Goal: Communication & Community: Answer question/provide support

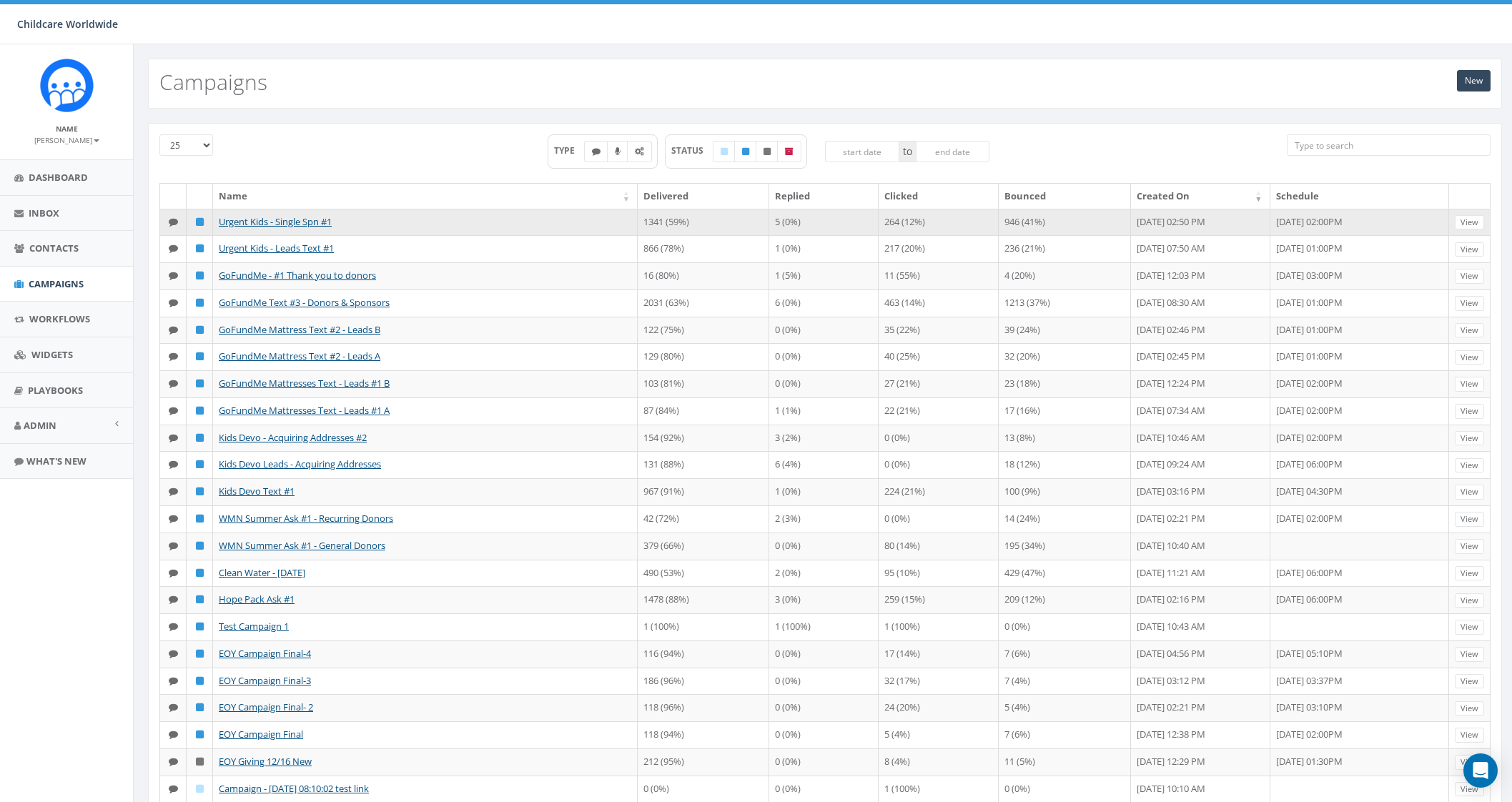
click at [878, 223] on td "264 (12%)" at bounding box center [938, 222] width 120 height 27
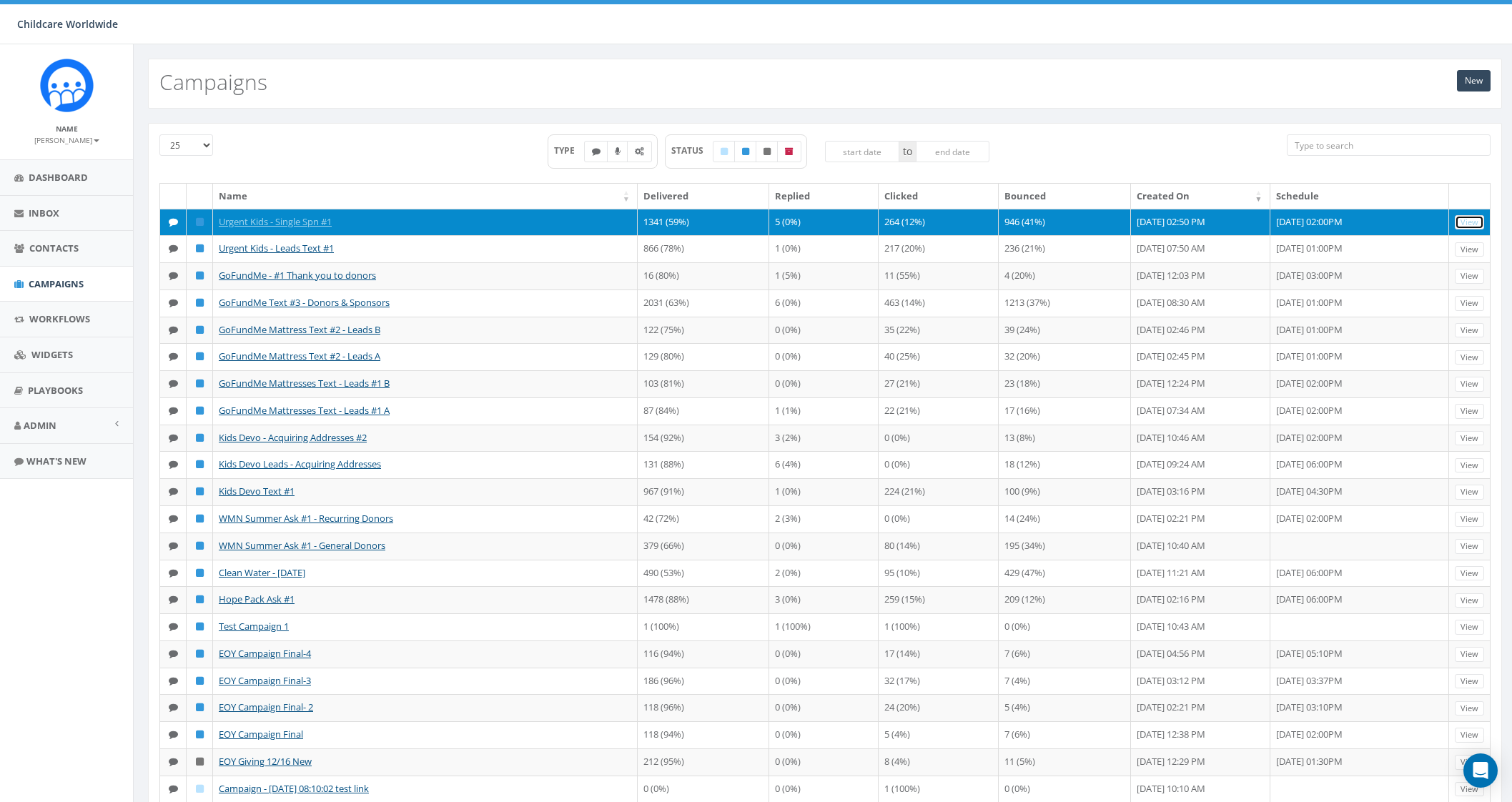
click at [1465, 222] on link "View" at bounding box center [1469, 223] width 30 height 15
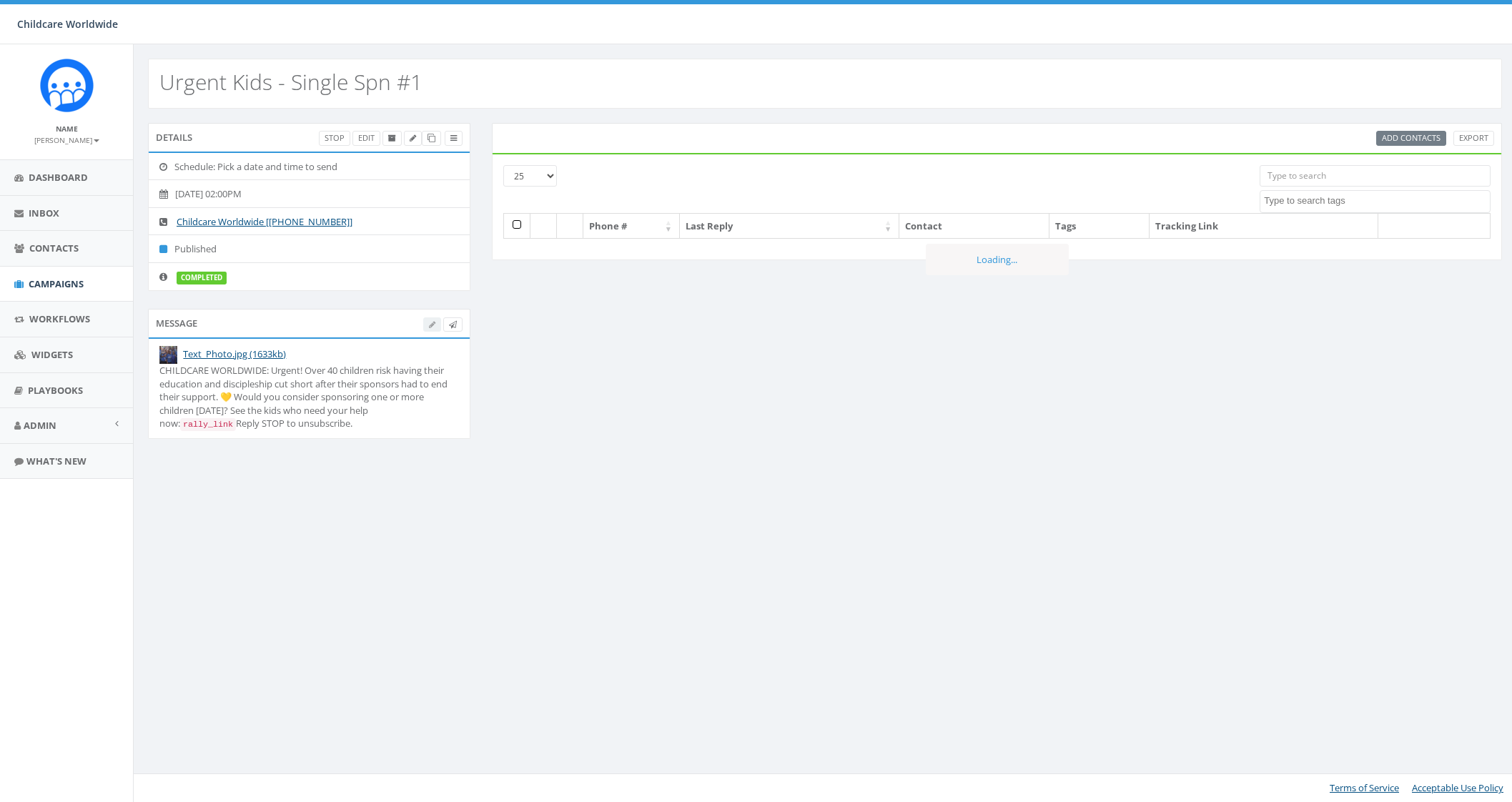
select select
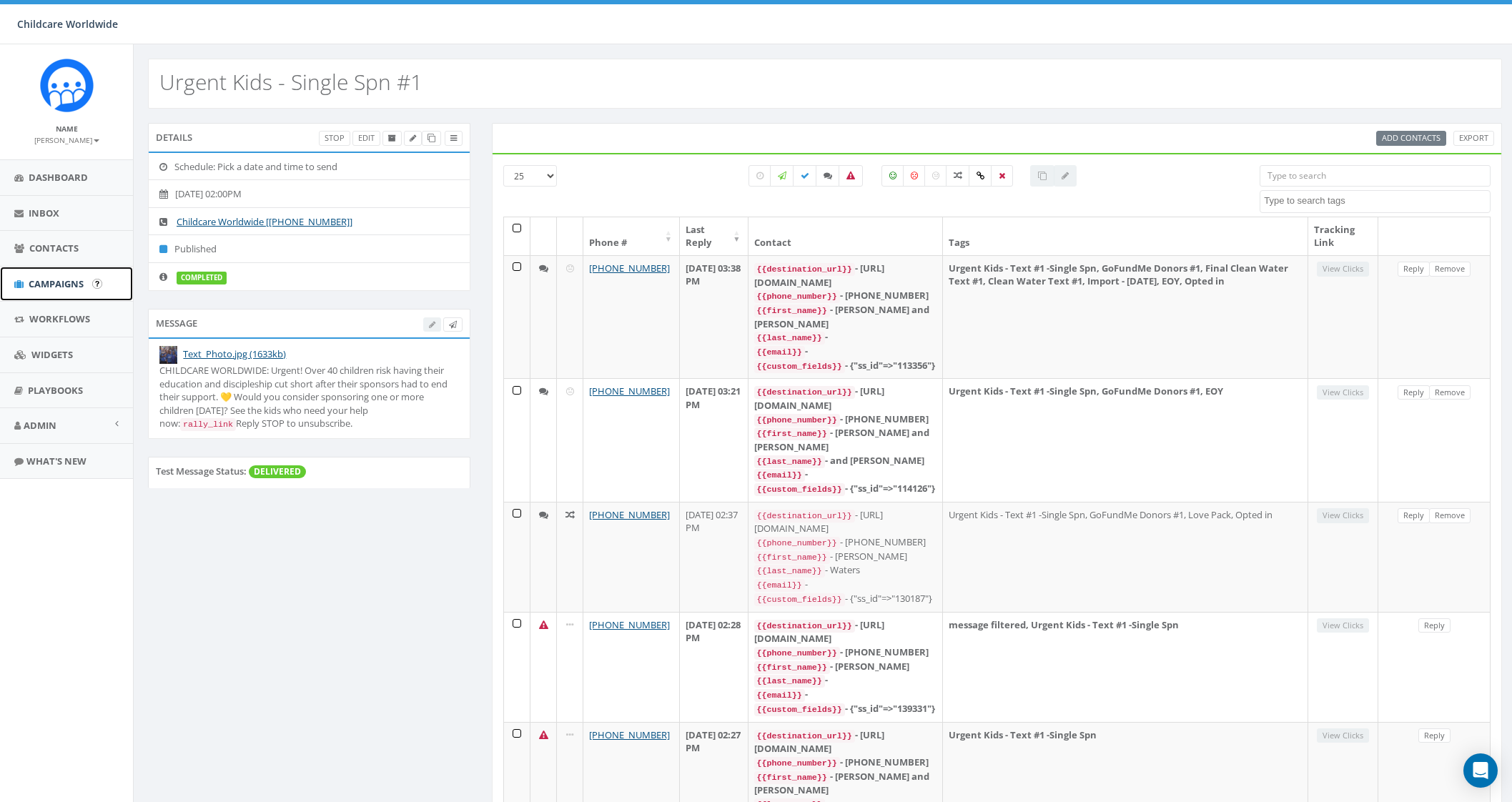
click at [71, 284] on span "Campaigns" at bounding box center [56, 283] width 55 height 12
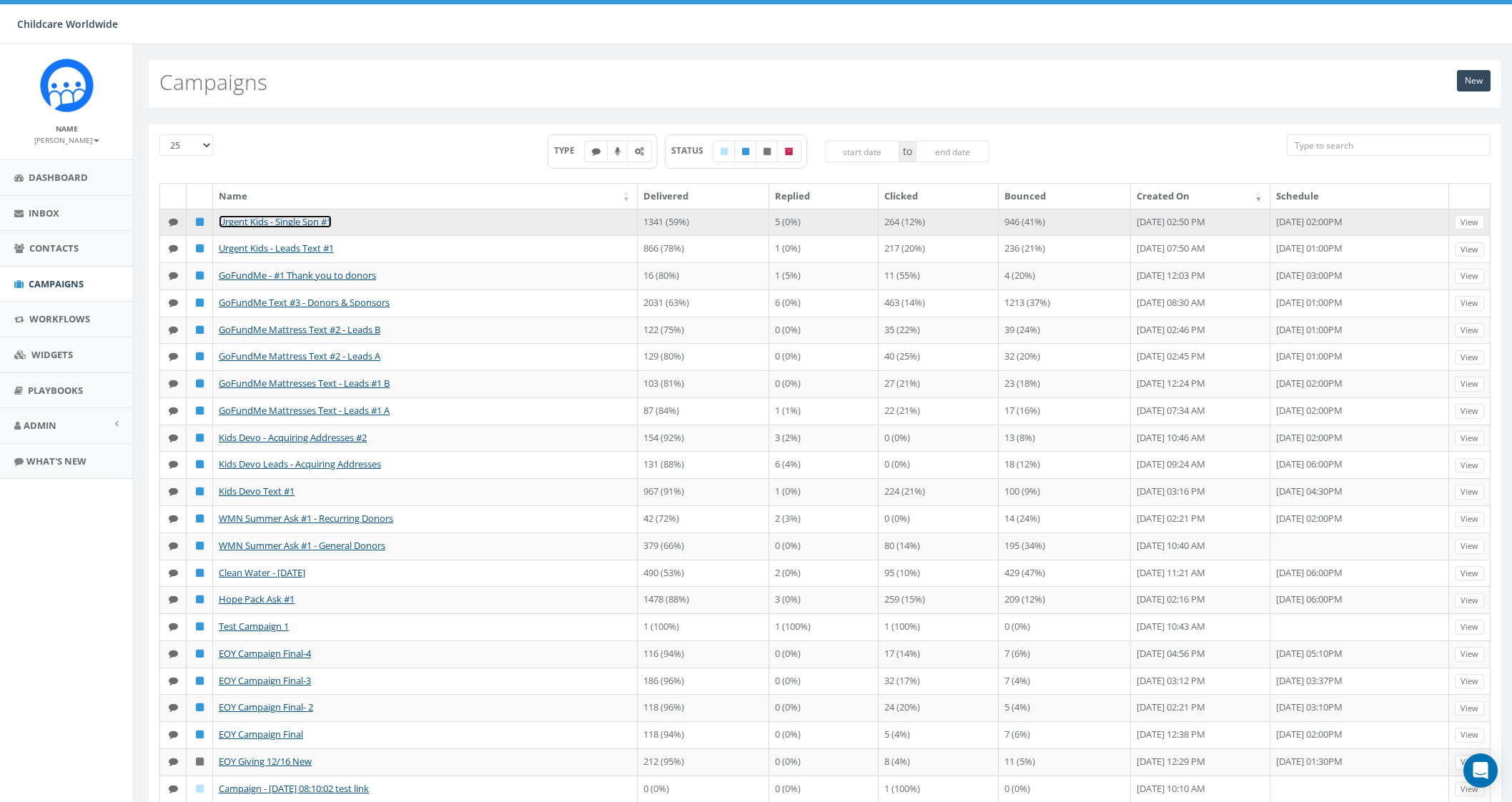
click at [254, 223] on link "Urgent Kids - Single Spn #1" at bounding box center [276, 221] width 113 height 12
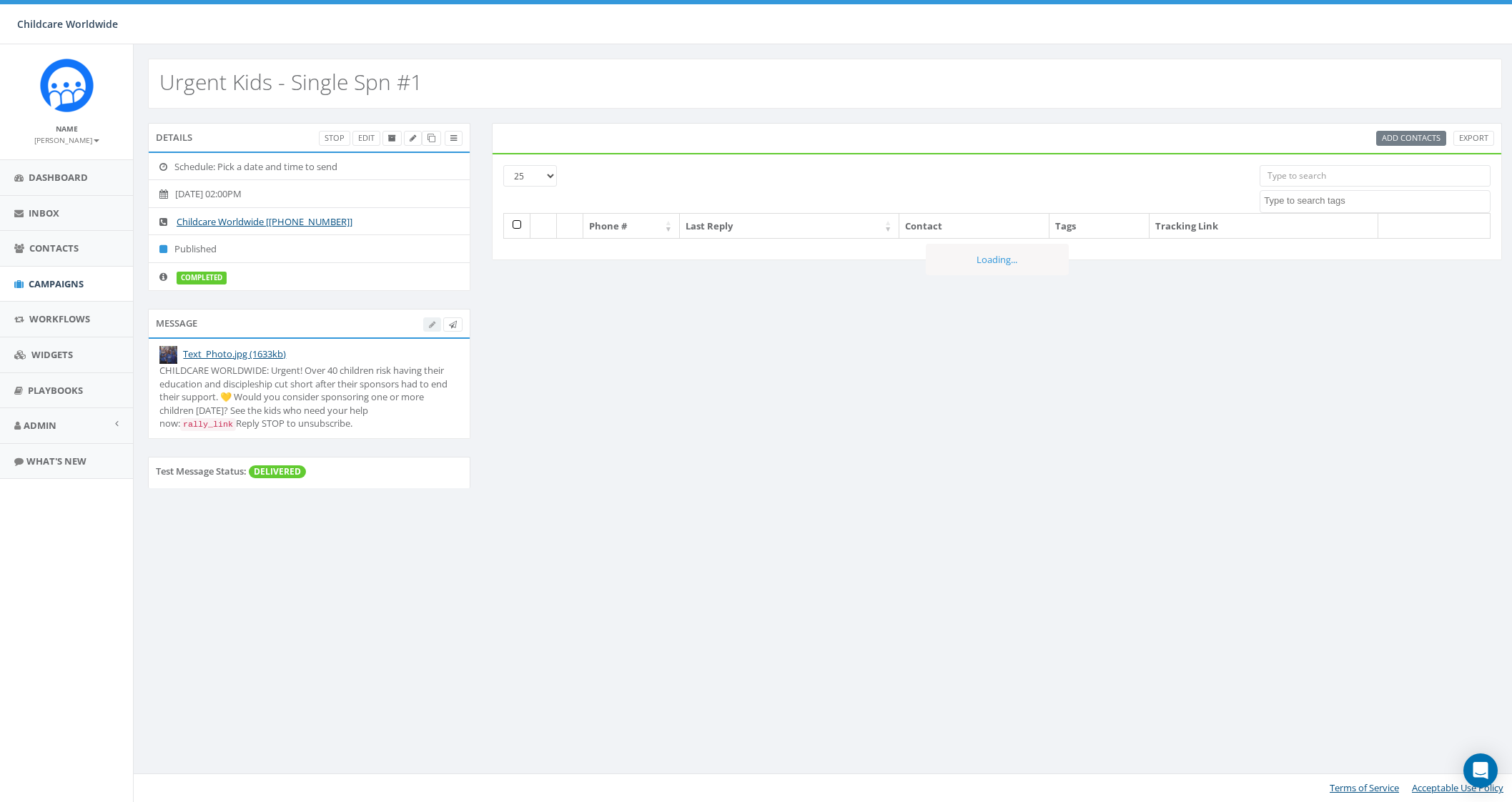
select select
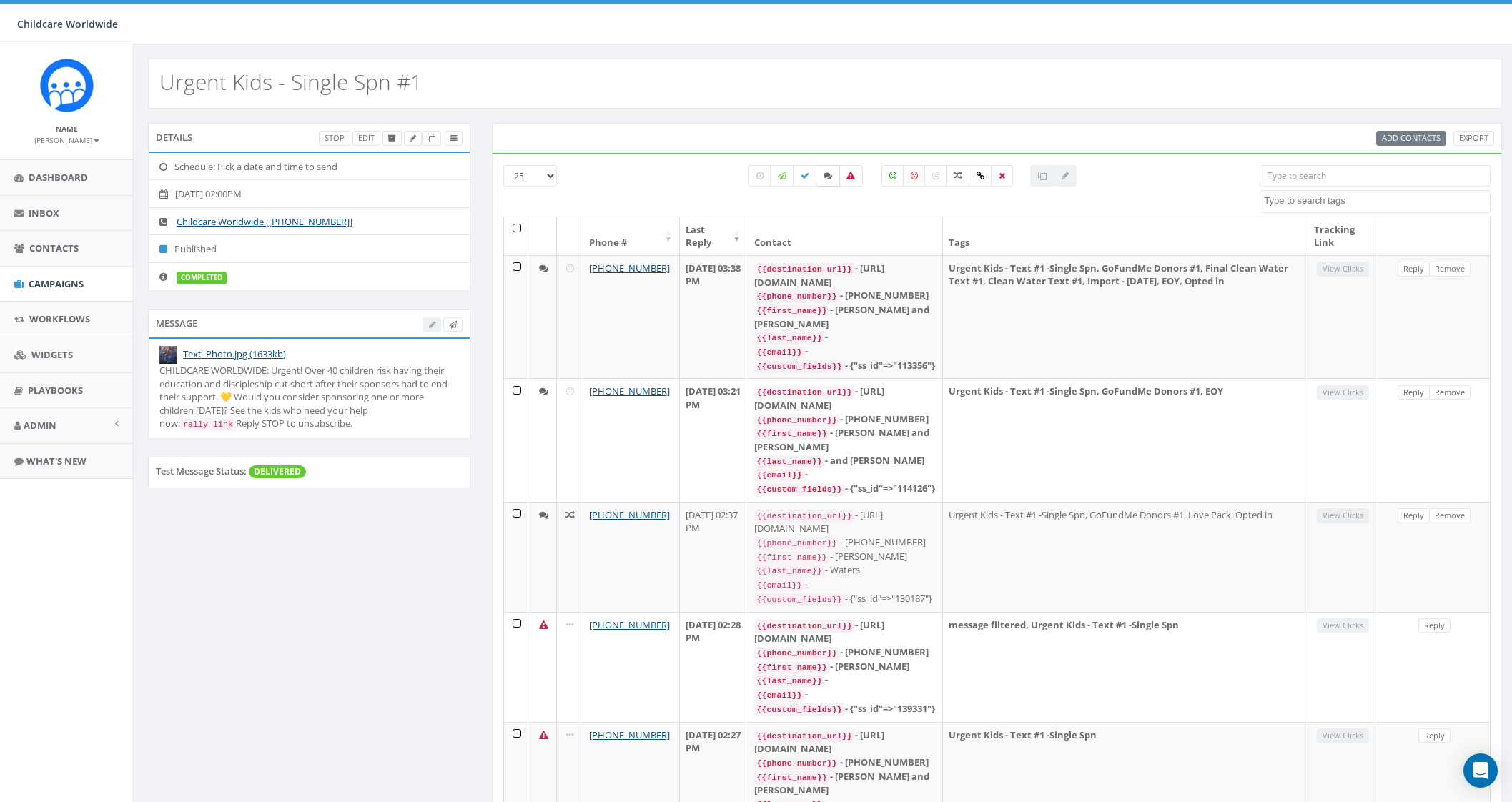
click at [830, 180] on label at bounding box center [827, 176] width 24 height 21
checkbox input "true"
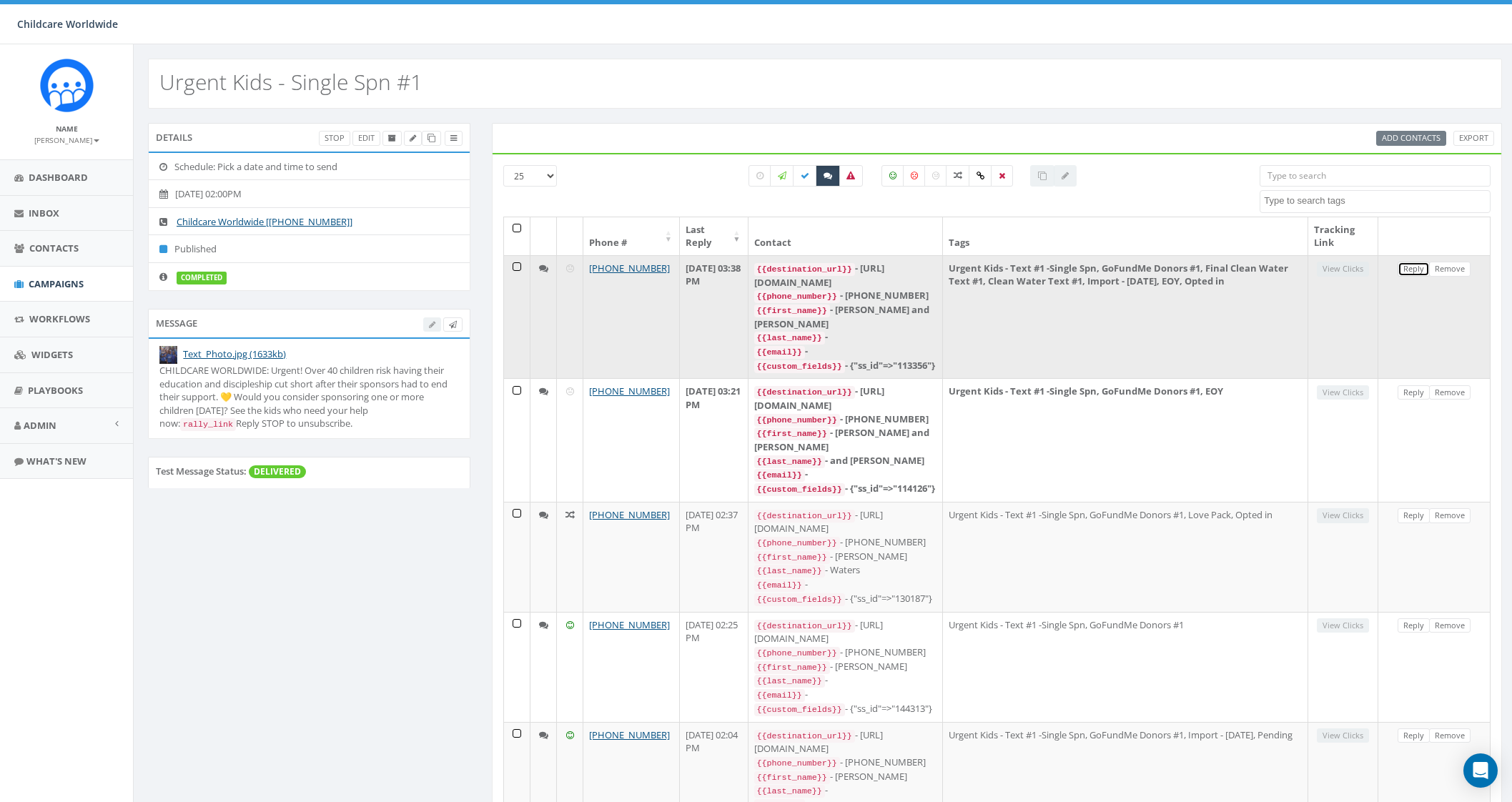
click at [1415, 269] on link "Reply" at bounding box center [1413, 269] width 33 height 15
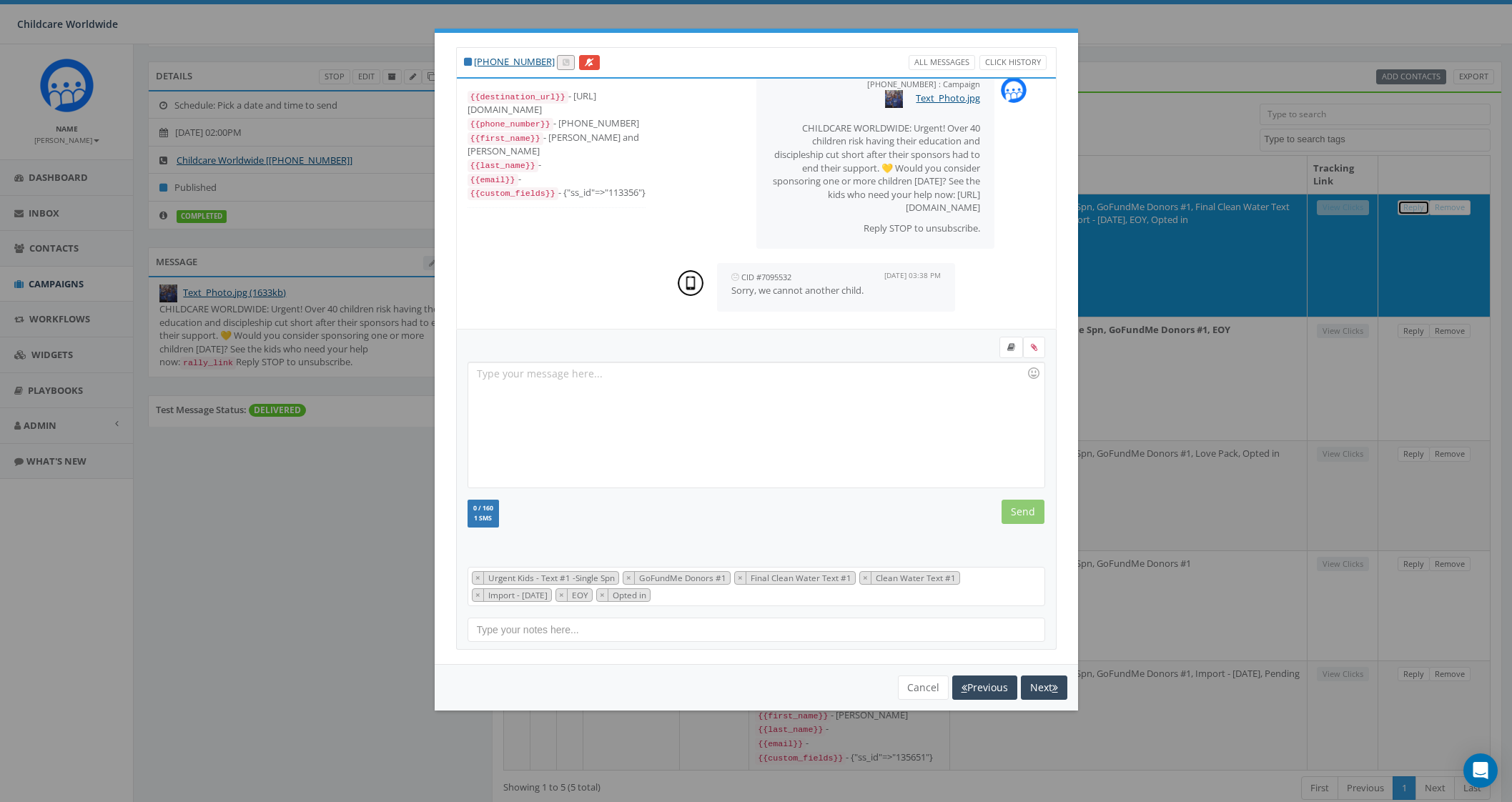
scroll to position [68, 0]
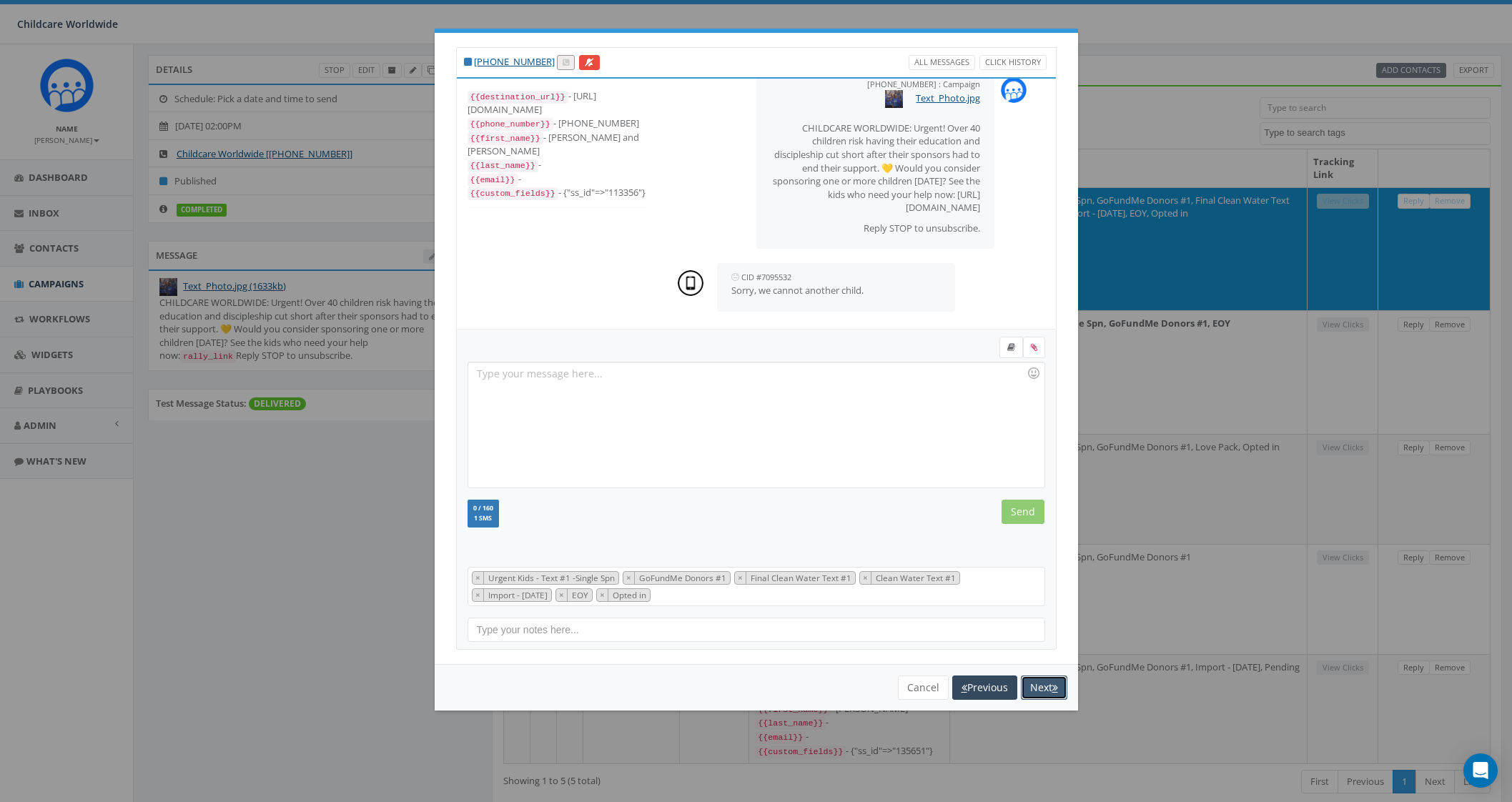
click at [1031, 680] on button "Next" at bounding box center [1044, 688] width 46 height 24
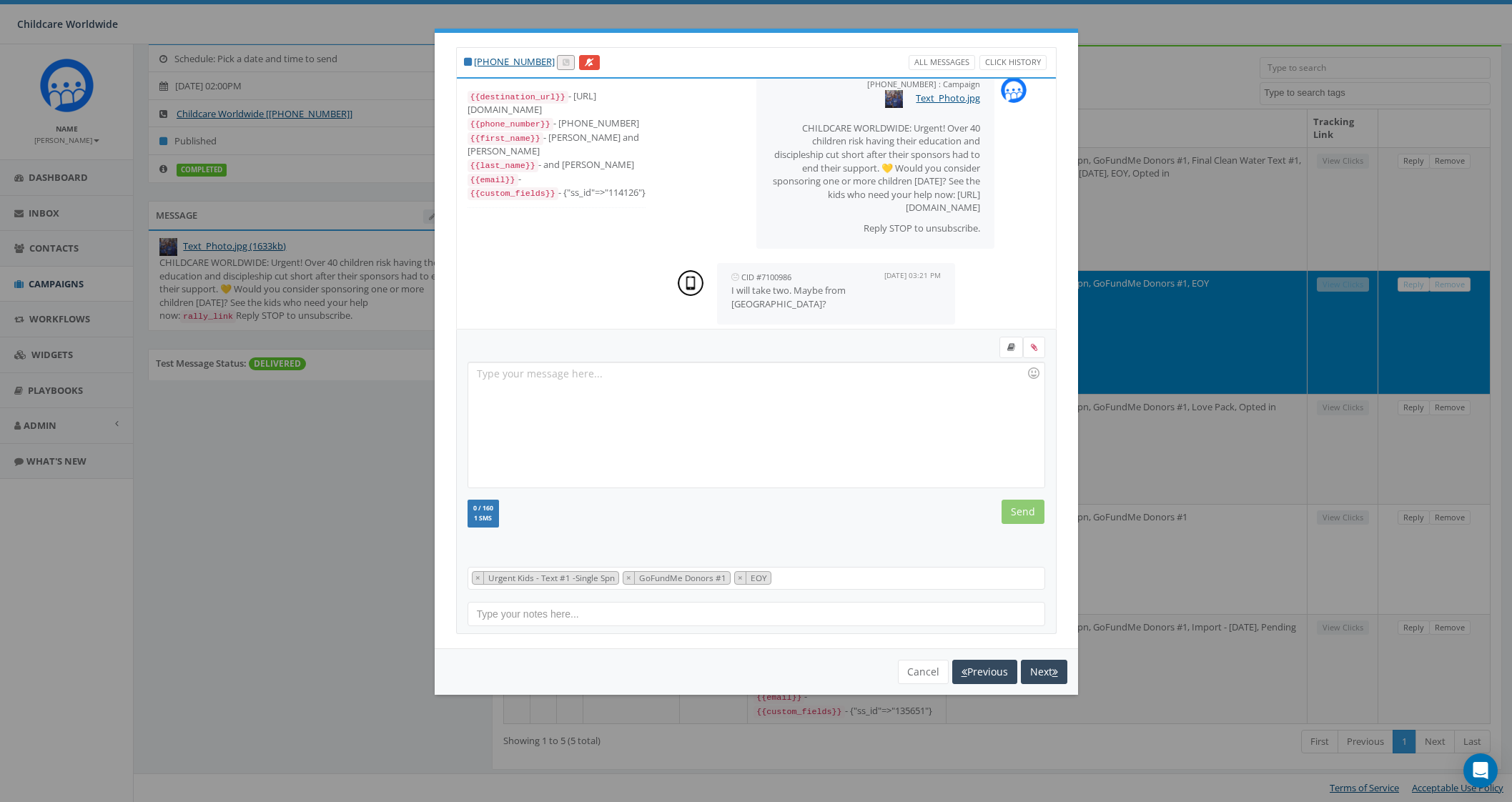
scroll to position [134, 0]
click at [614, 432] on div at bounding box center [756, 425] width 575 height 125
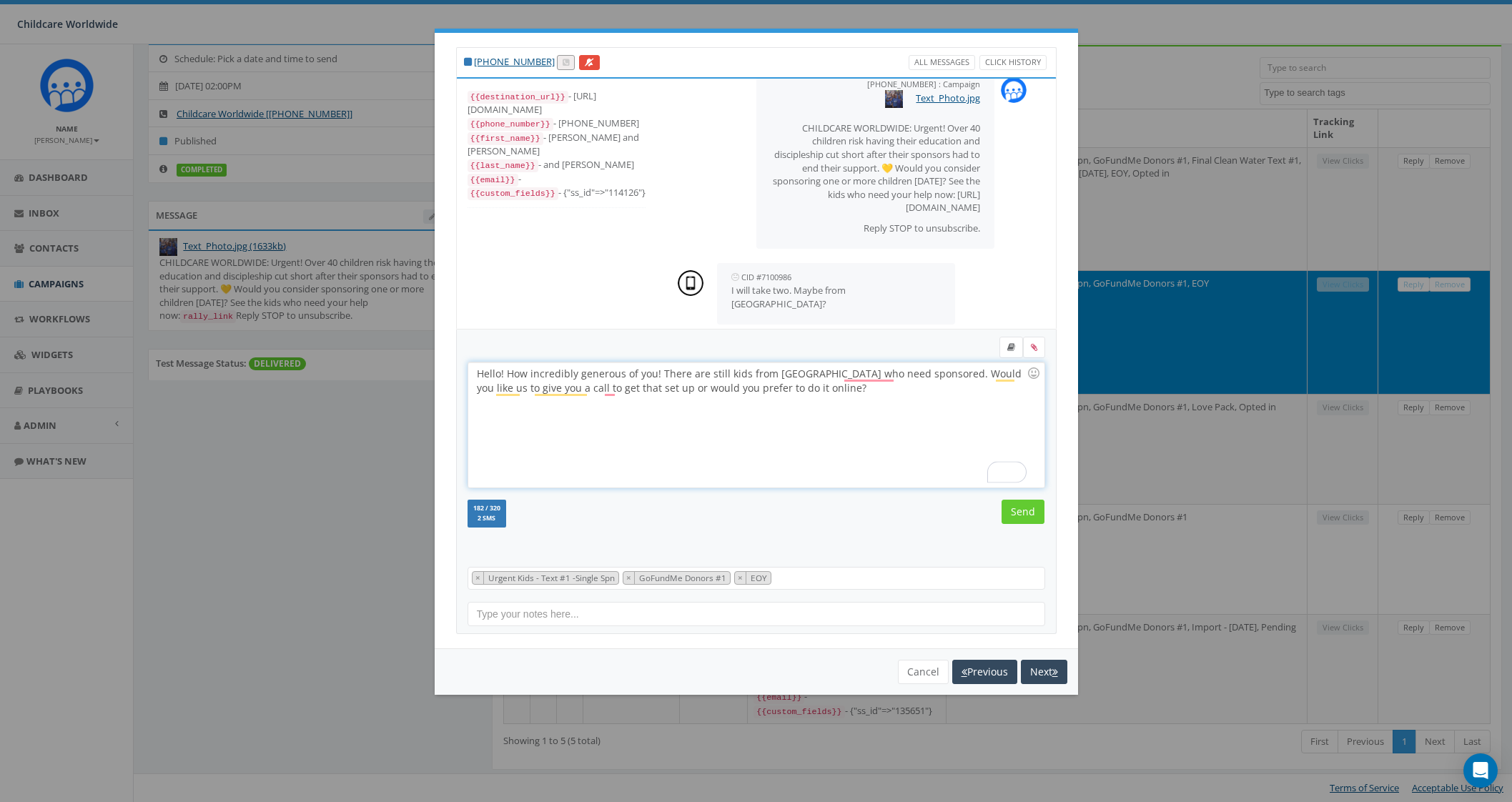
click at [872, 378] on div "Hello! How incredibly generous of you! There are still kids from Peru who need …" at bounding box center [756, 425] width 575 height 125
click at [808, 395] on div "Hello! How incredibly generous of you! There are still kids from Peru who need …" at bounding box center [756, 425] width 575 height 125
click at [815, 396] on div "Hello! How incredibly generous of you! There are still kids from Peru who need …" at bounding box center [756, 425] width 575 height 125
click at [1027, 509] on input "Send" at bounding box center [1022, 511] width 43 height 24
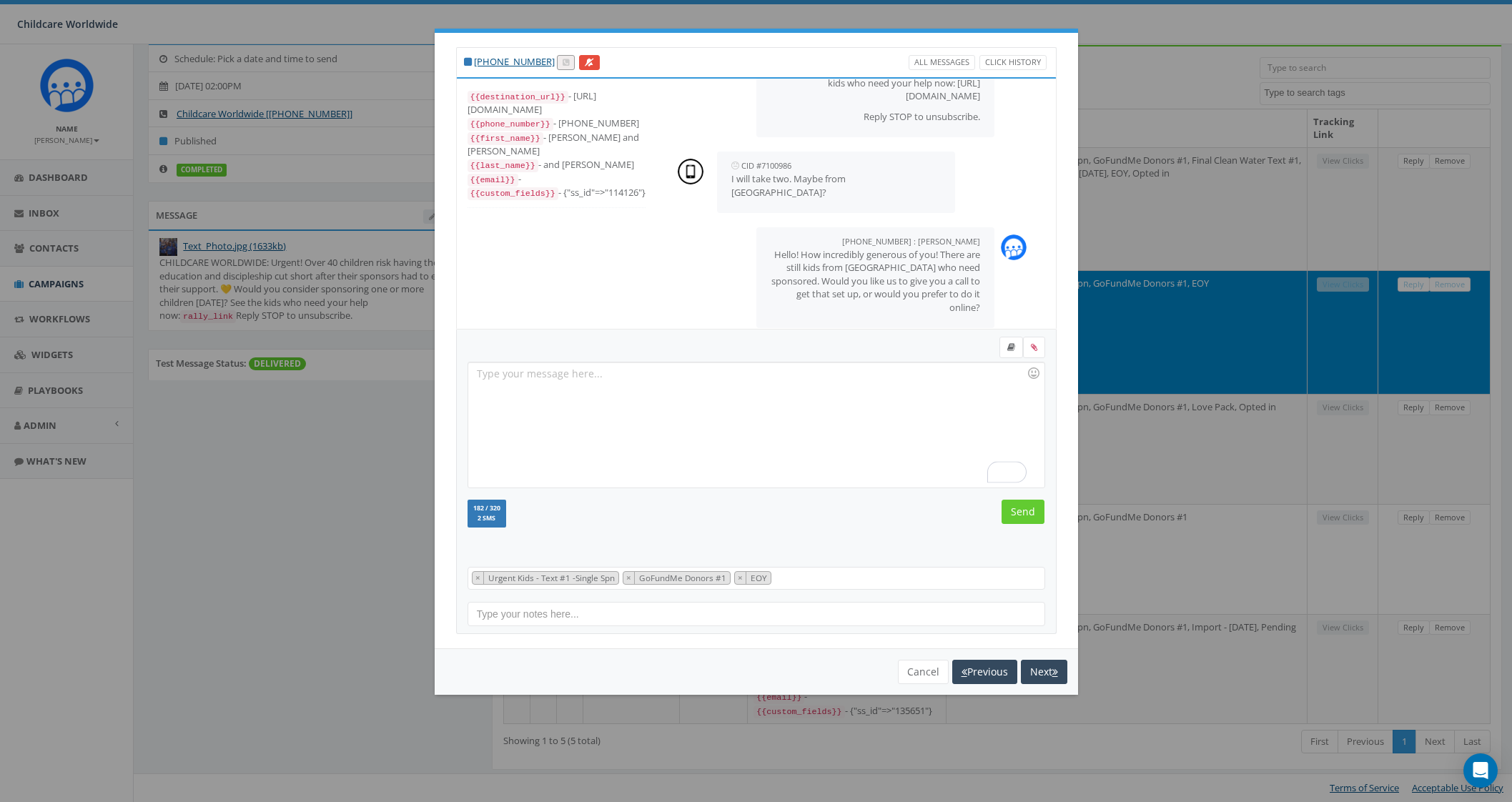
scroll to position [142, 0]
drag, startPoint x: 547, startPoint y: 133, endPoint x: 615, endPoint y: 132, distance: 68.0
click at [615, 132] on div "{{first_name}} - Eddy and Kelli" at bounding box center [556, 144] width 178 height 27
copy div "Eddy and Kelli"
click at [718, 389] on div "To enrich screen reader interactions, please activate Accessibility in Grammarl…" at bounding box center [756, 425] width 575 height 125
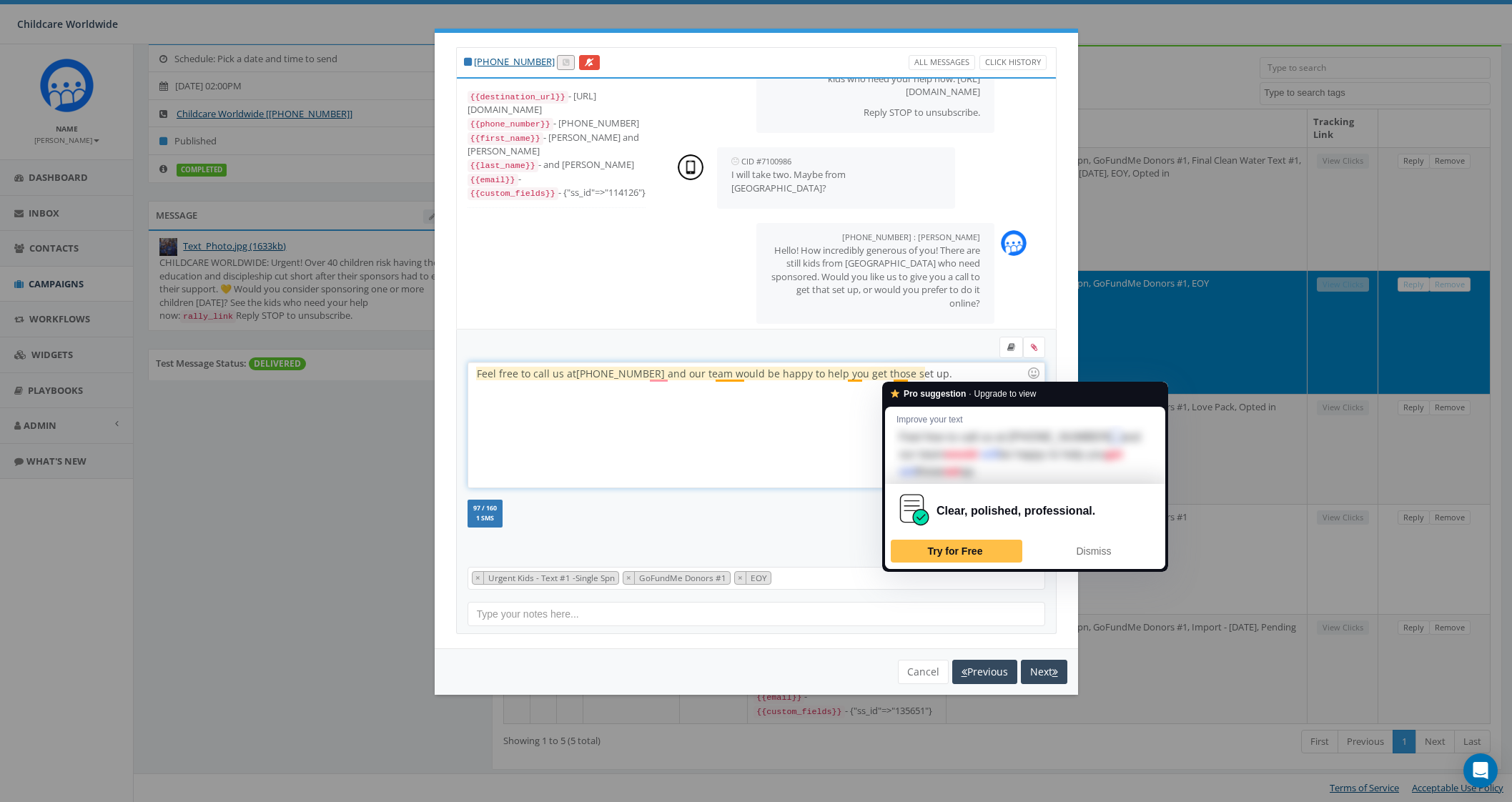
drag, startPoint x: 895, startPoint y: 374, endPoint x: 936, endPoint y: 374, distance: 41.0
click at [936, 374] on div "Feel free to call us at 1-800-553-2328 and our team would be happy to help you …" at bounding box center [756, 425] width 575 height 125
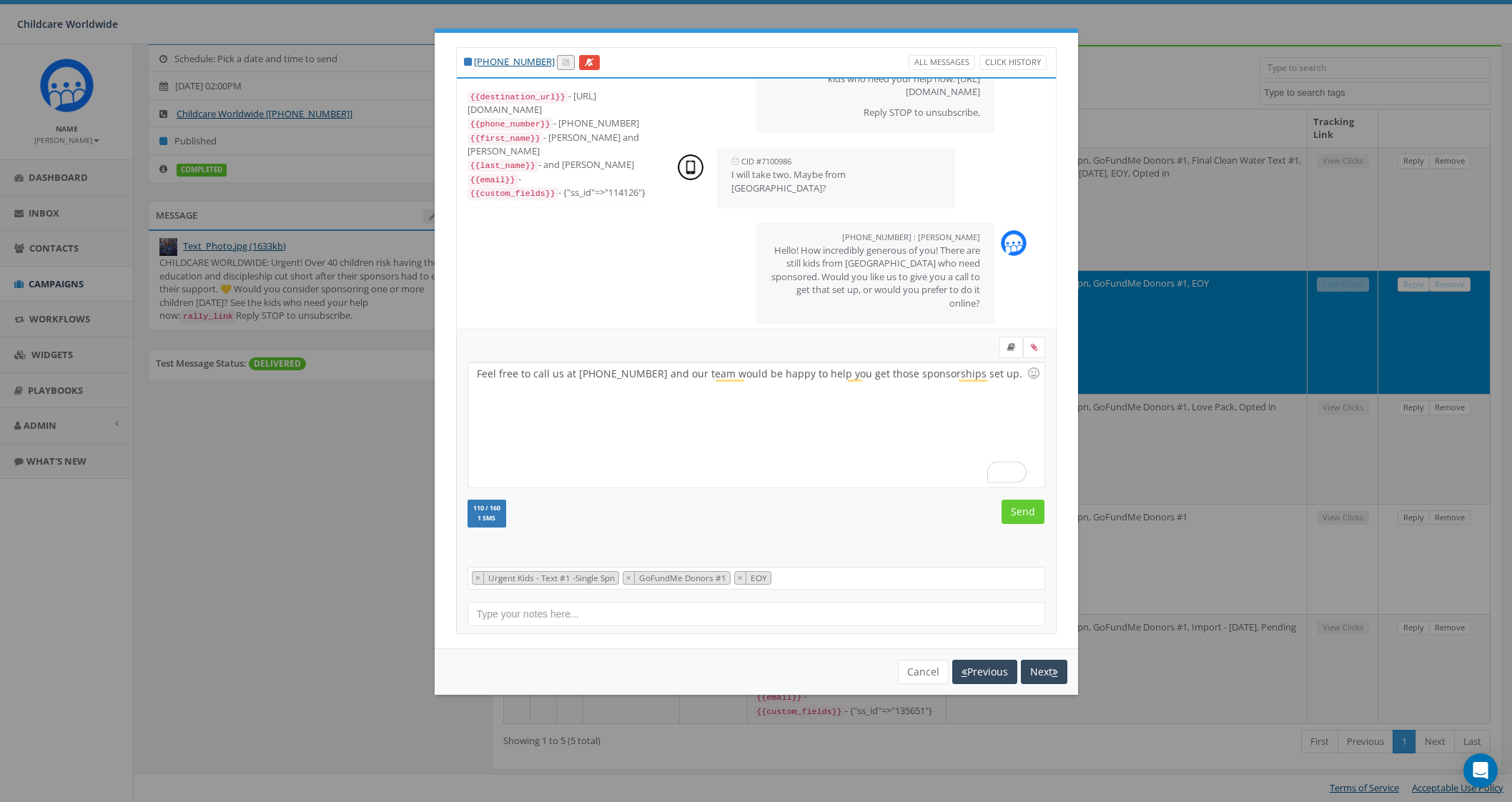
click at [646, 374] on div "Feel free to call us at 1-800-553-2328 and our team would be happy to help you …" at bounding box center [756, 425] width 575 height 125
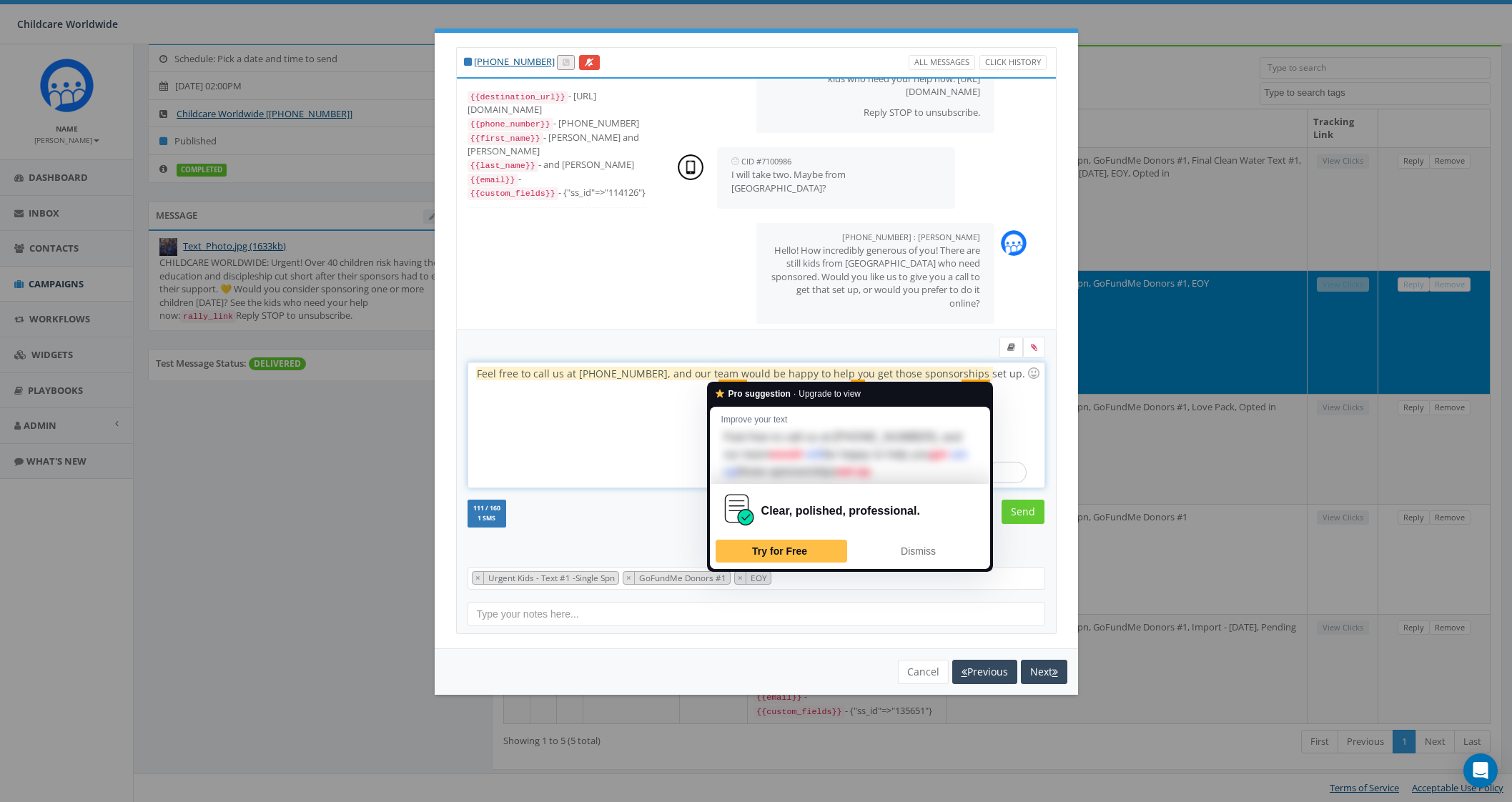
click at [1008, 374] on div "Feel free to call us at 1-800-553-2328, and our team would be happy to help you…" at bounding box center [756, 425] width 575 height 125
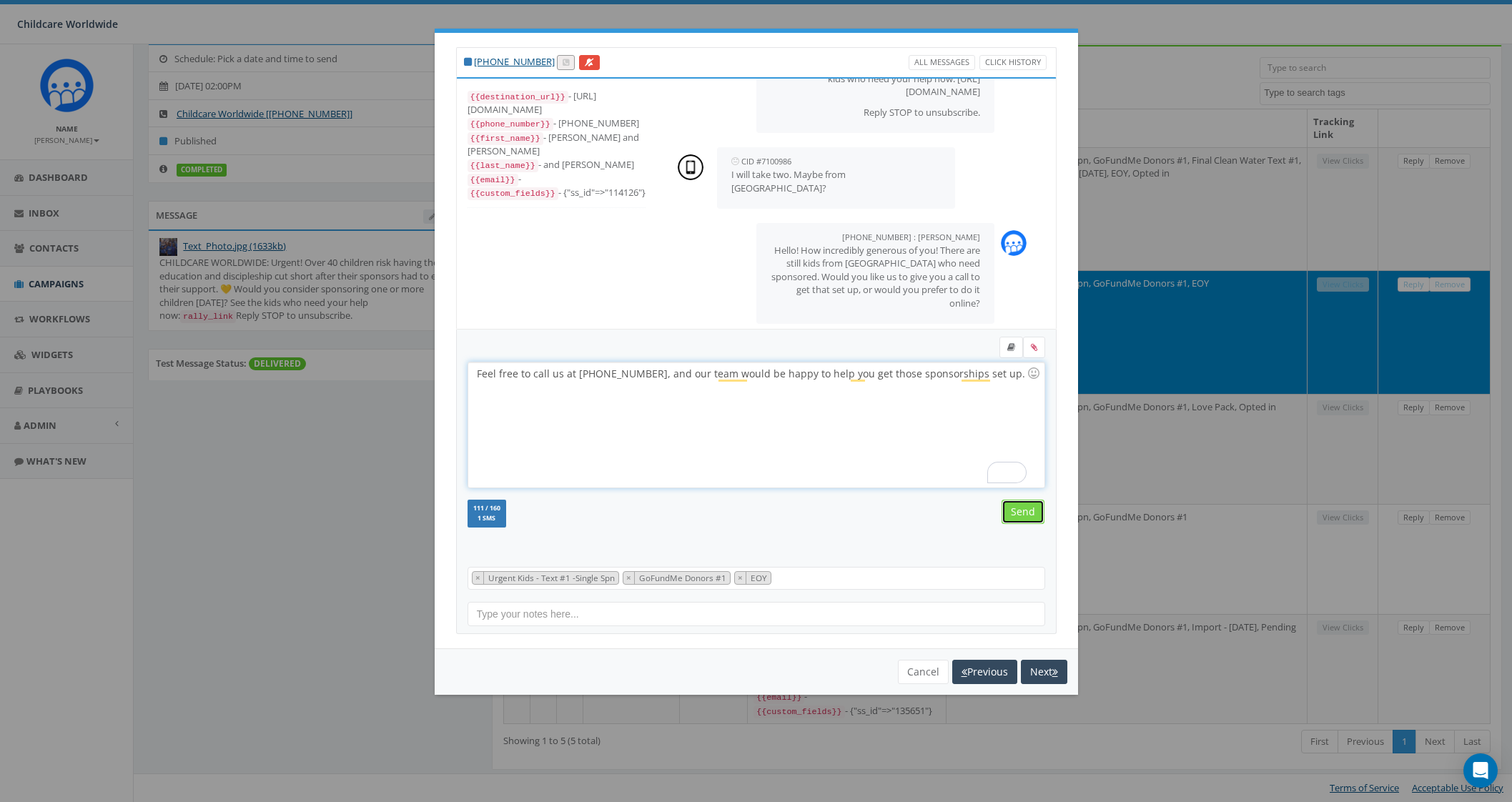
click at [1037, 511] on input "Send" at bounding box center [1022, 511] width 43 height 24
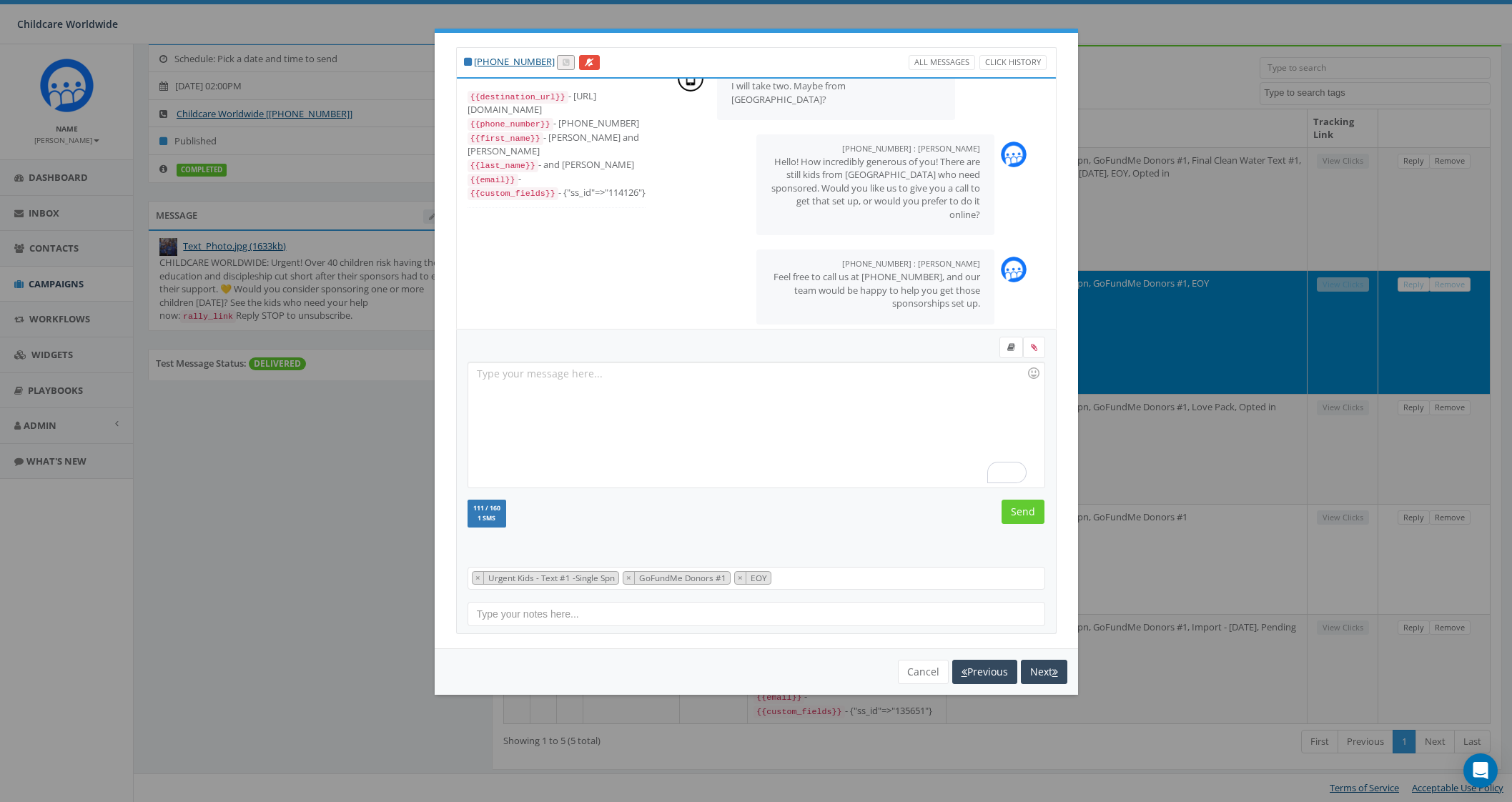
scroll to position [231, 0]
click at [919, 668] on button "Cancel" at bounding box center [923, 671] width 51 height 24
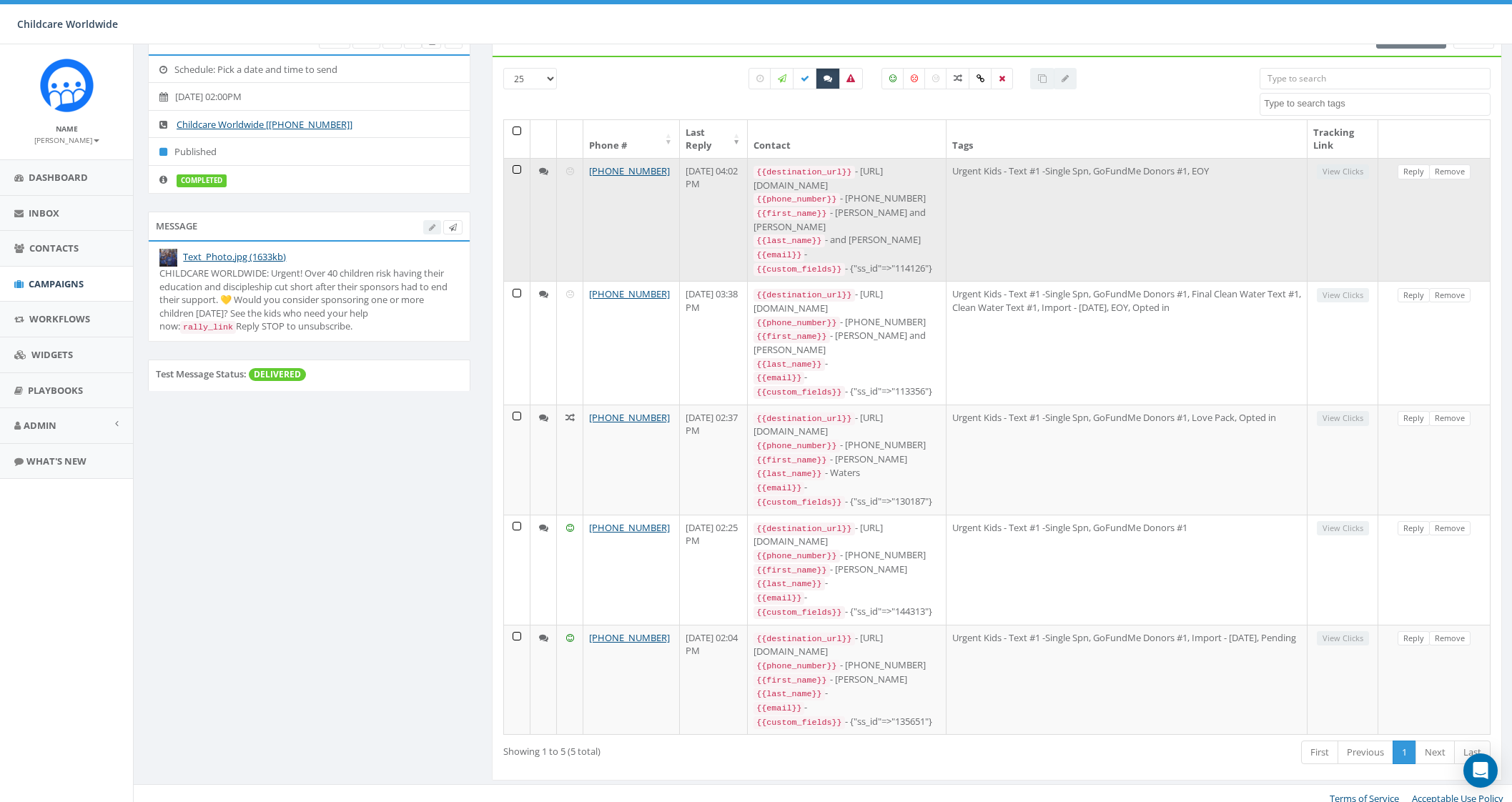
scroll to position [0, 0]
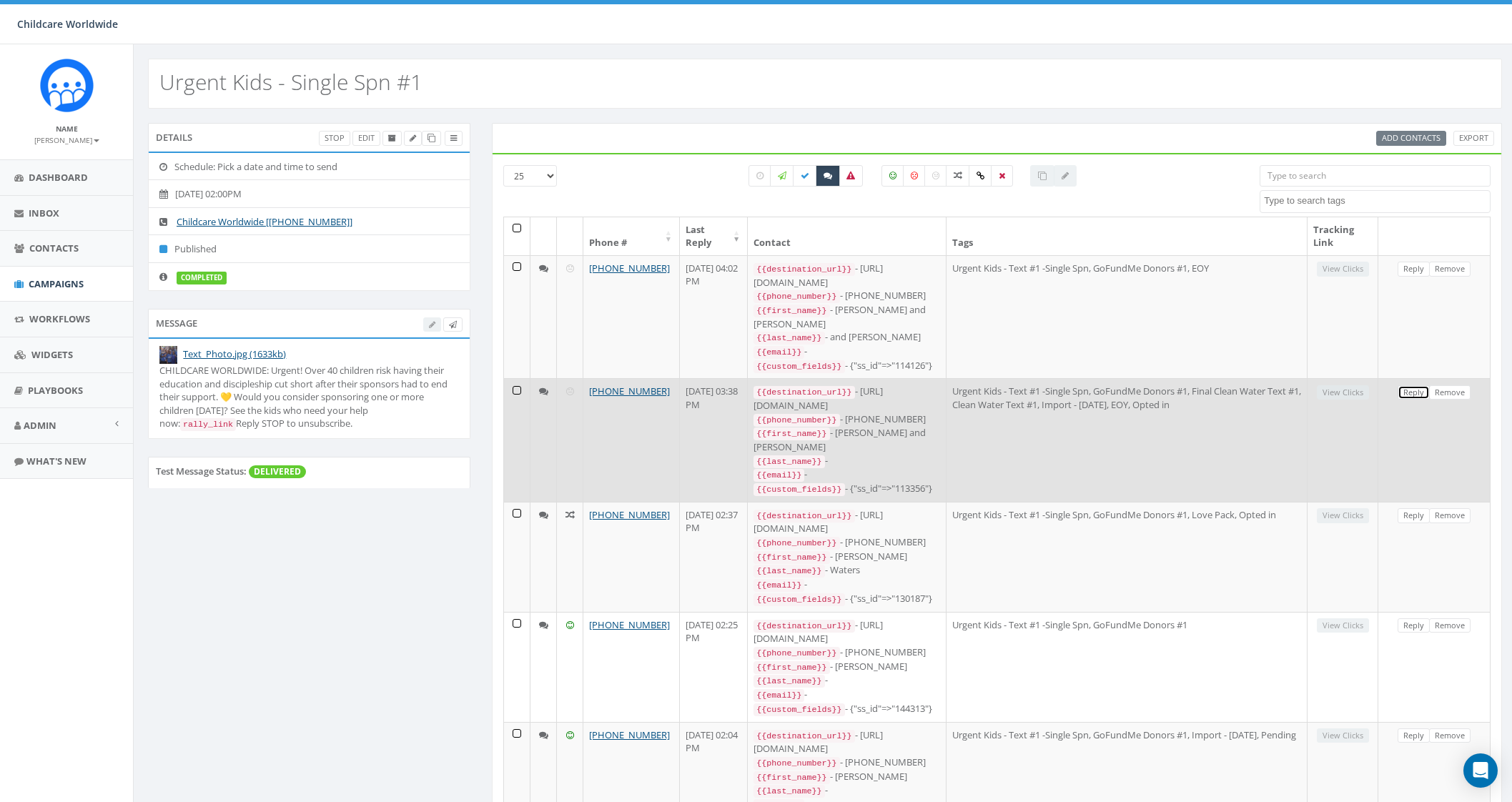
click at [1417, 388] on link "Reply" at bounding box center [1413, 393] width 33 height 15
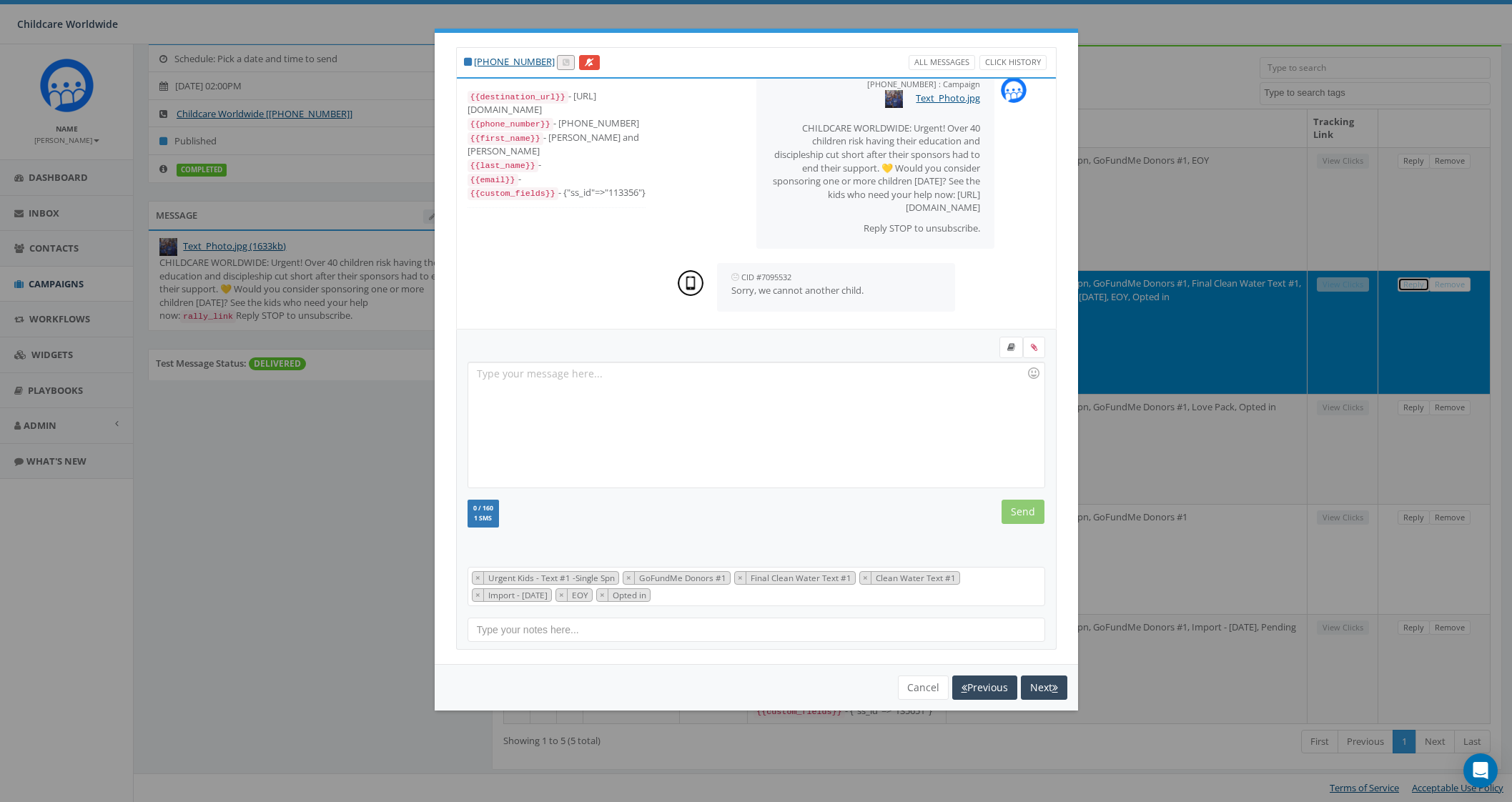
scroll to position [134, 0]
click at [913, 685] on button "Cancel" at bounding box center [923, 688] width 51 height 24
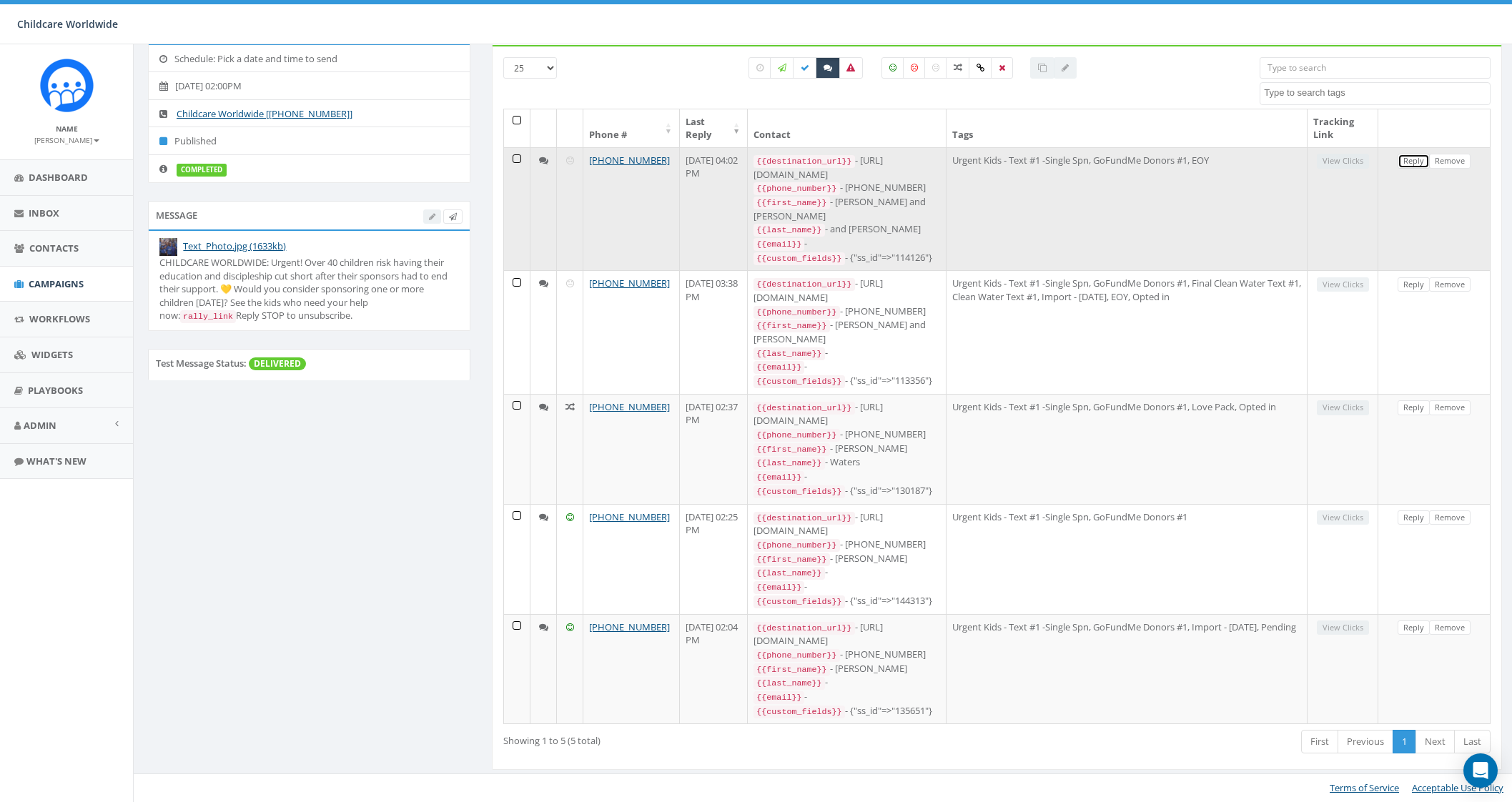
click at [1420, 154] on link "Reply" at bounding box center [1413, 161] width 33 height 15
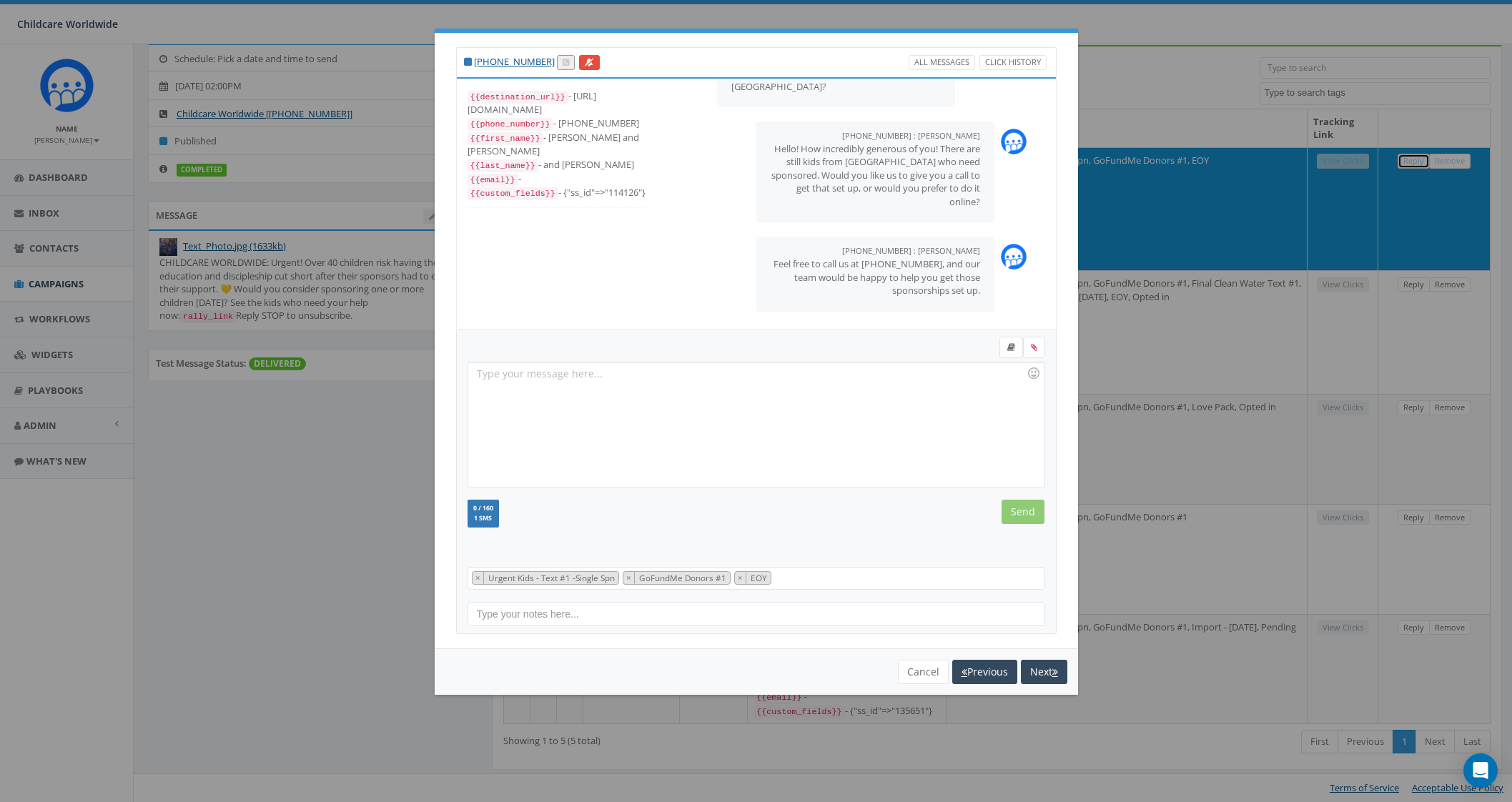
scroll to position [231, 0]
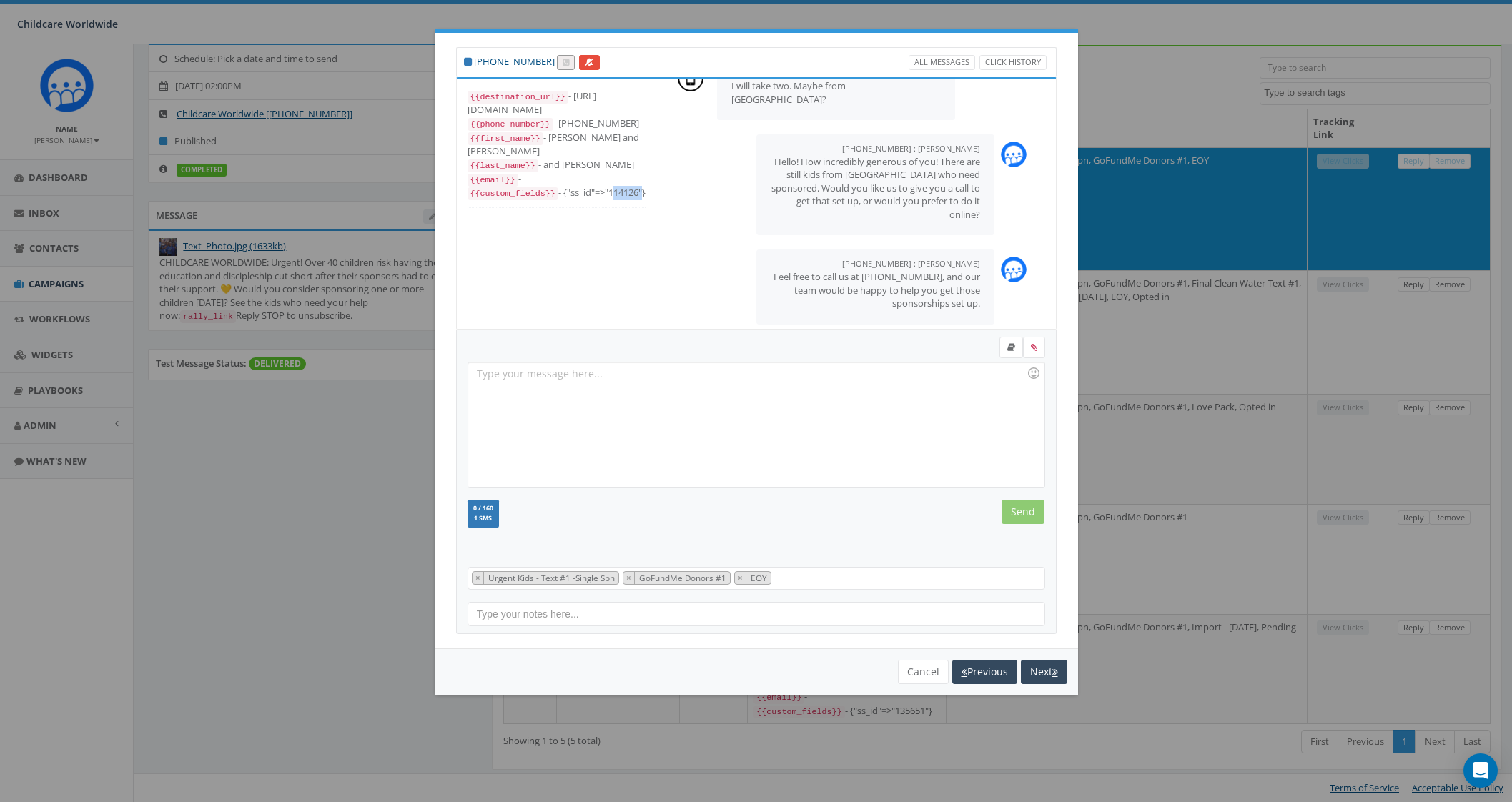
drag, startPoint x: 606, startPoint y: 176, endPoint x: 634, endPoint y: 175, distance: 28.0
click at [634, 186] on div "{{custom_fields}} - {"ss_id"=>"114126"}" at bounding box center [556, 193] width 178 height 14
copy div "114126"
